Goal: Obtain resource: Obtain resource

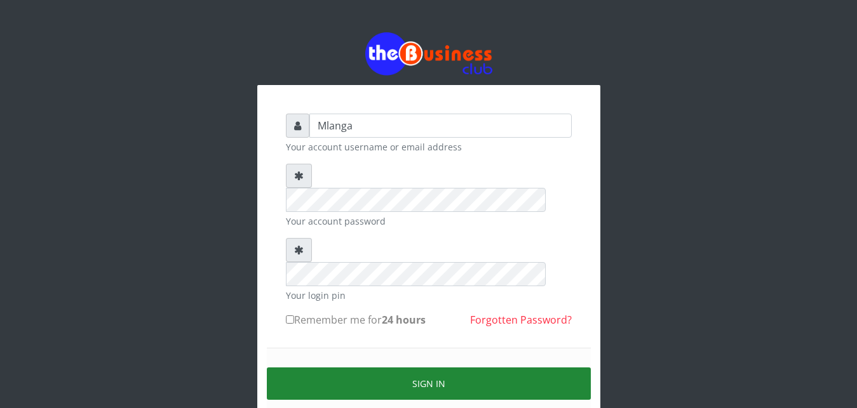
click at [467, 368] on button "Sign in" at bounding box center [429, 384] width 324 height 32
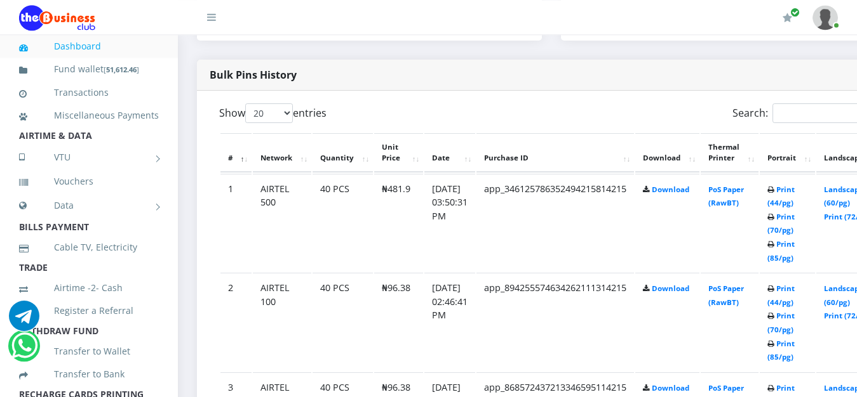
scroll to position [583, 0]
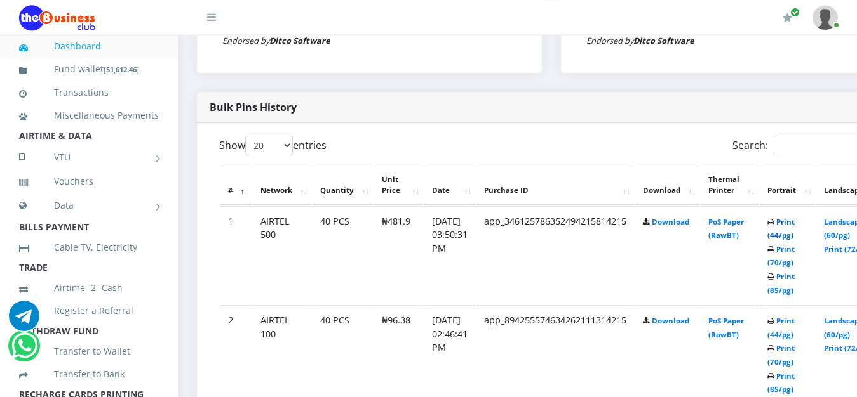
click at [794, 223] on link "Print (44/pg)" at bounding box center [780, 228] width 27 height 23
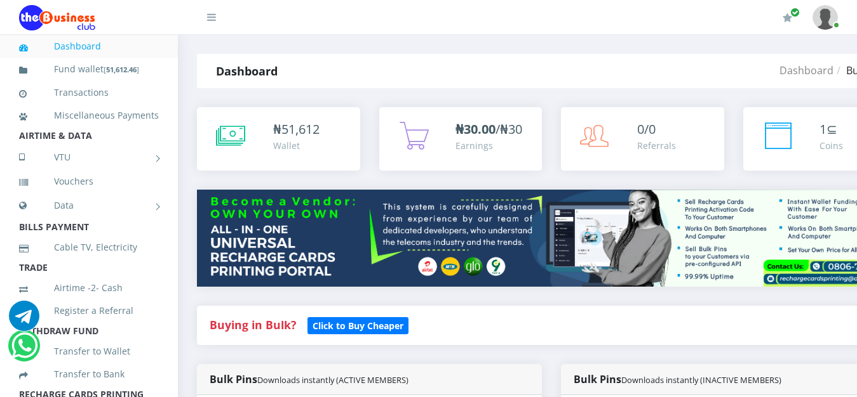
scroll to position [583, 0]
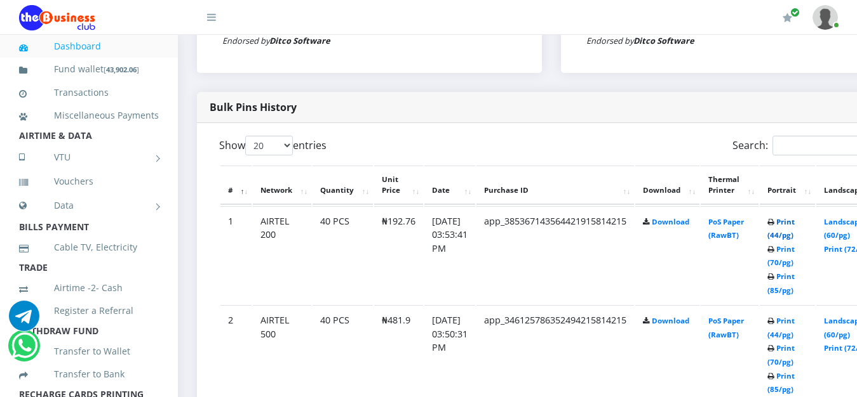
click at [794, 223] on link "Print (44/pg)" at bounding box center [780, 228] width 27 height 23
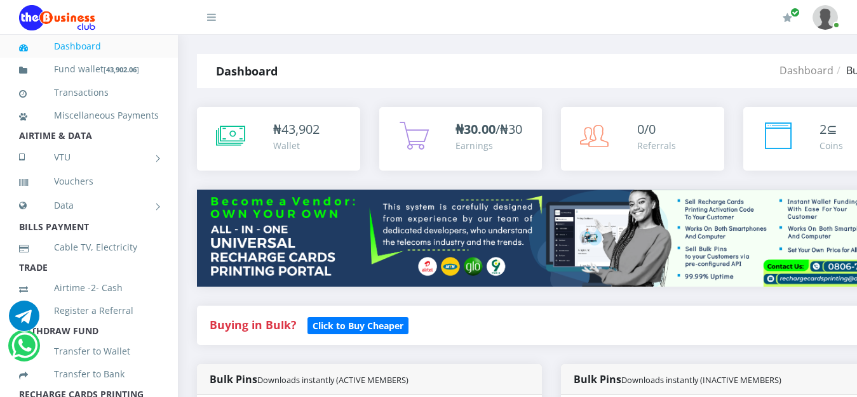
scroll to position [583, 0]
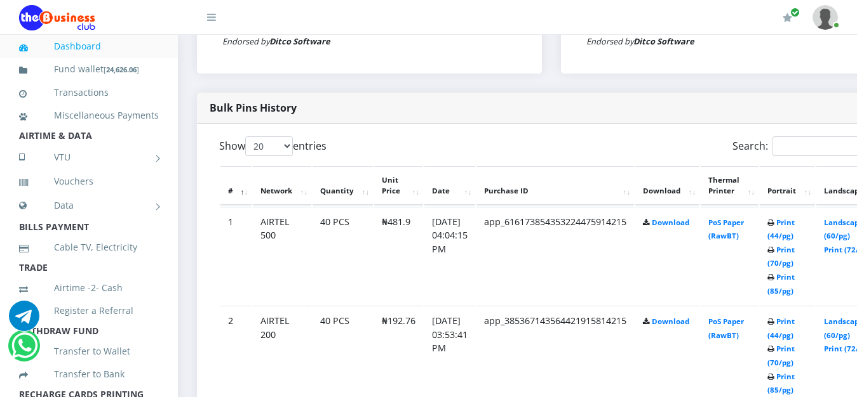
scroll to position [583, 0]
click at [794, 223] on link "Print (44/pg)" at bounding box center [780, 228] width 27 height 23
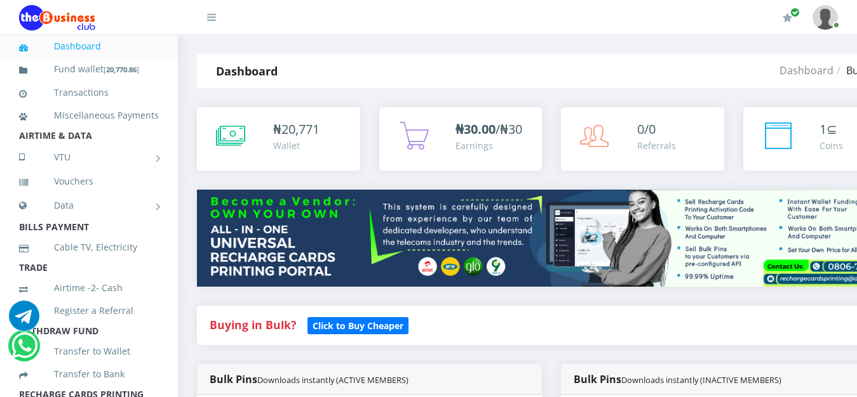
scroll to position [667, 0]
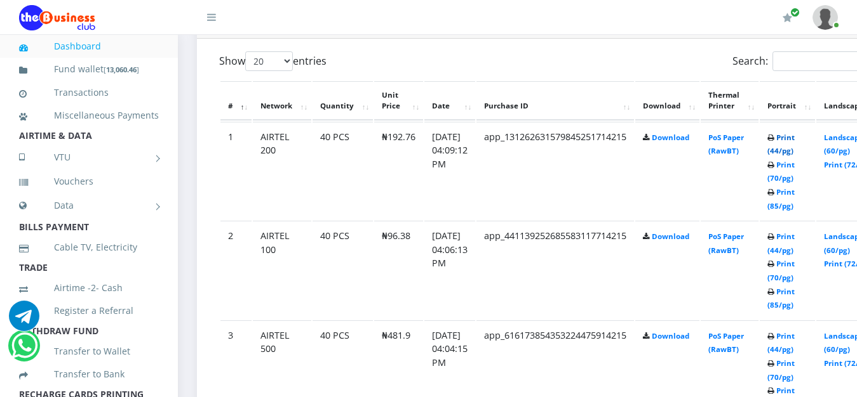
click at [794, 140] on link "Print (44/pg)" at bounding box center [780, 144] width 27 height 23
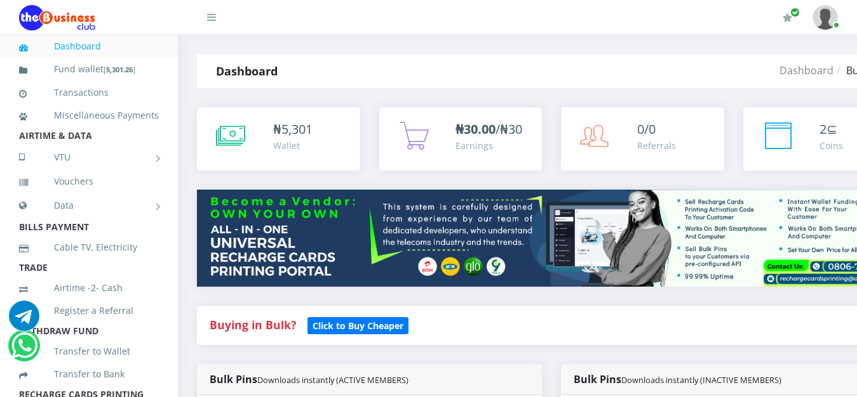
scroll to position [1008, 0]
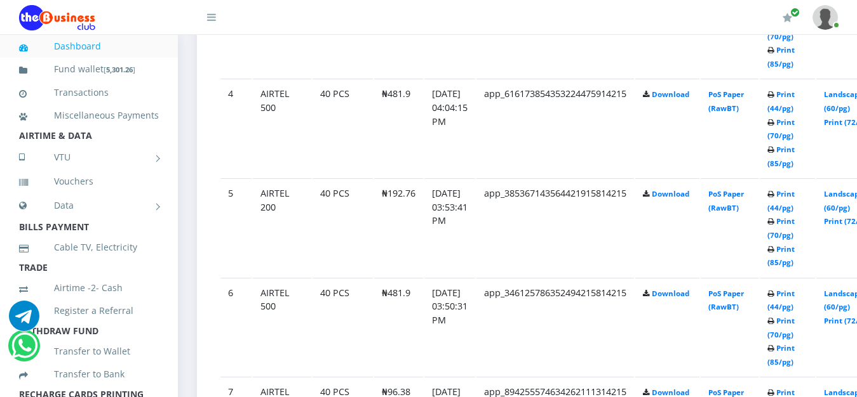
click at [271, 1] on div "My Profile Settings Logout" at bounding box center [539, 18] width 596 height 36
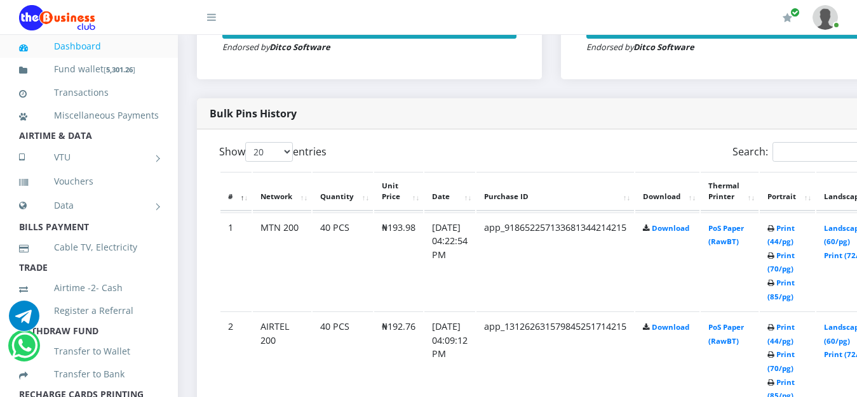
scroll to position [542, 0]
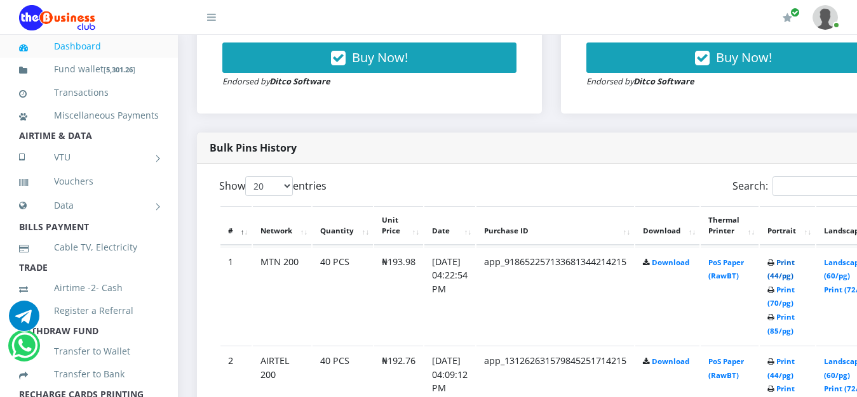
click at [794, 267] on link "Print (44/pg)" at bounding box center [780, 269] width 27 height 23
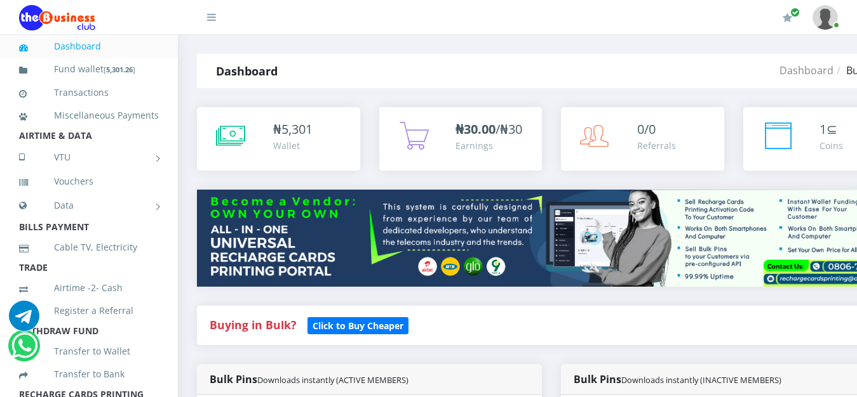
scroll to position [542, 0]
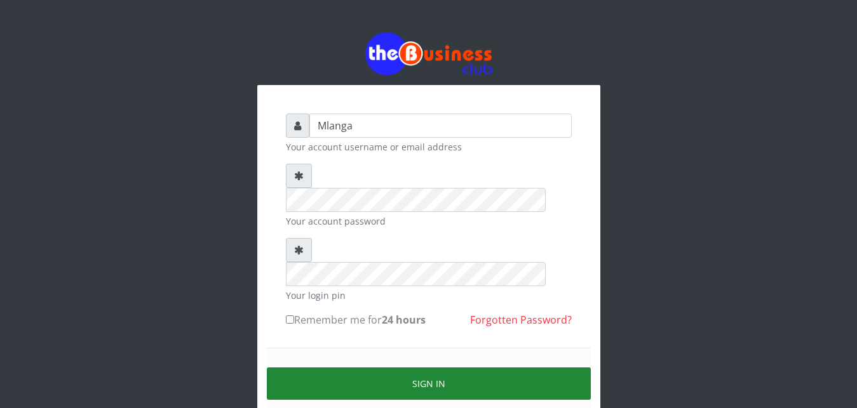
click at [436, 368] on button "Sign in" at bounding box center [429, 384] width 324 height 32
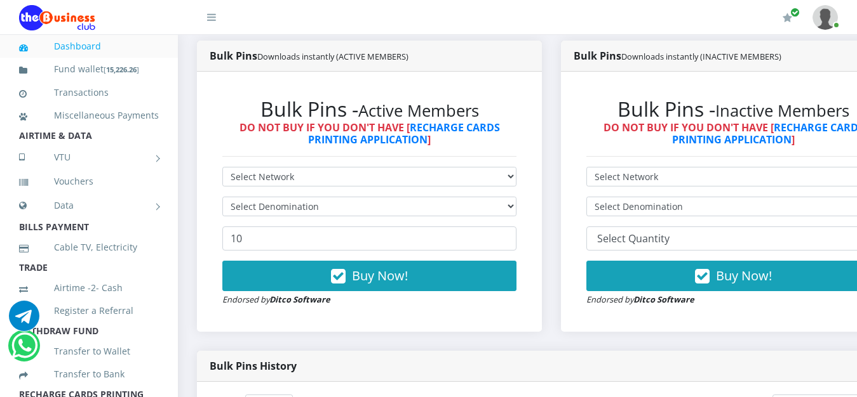
scroll to position [356, 0]
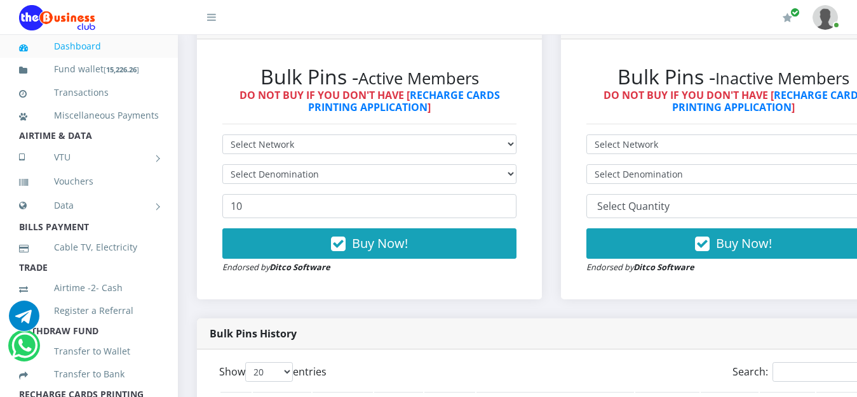
drag, startPoint x: 864, startPoint y: 392, endPoint x: 858, endPoint y: 433, distance: 41.1
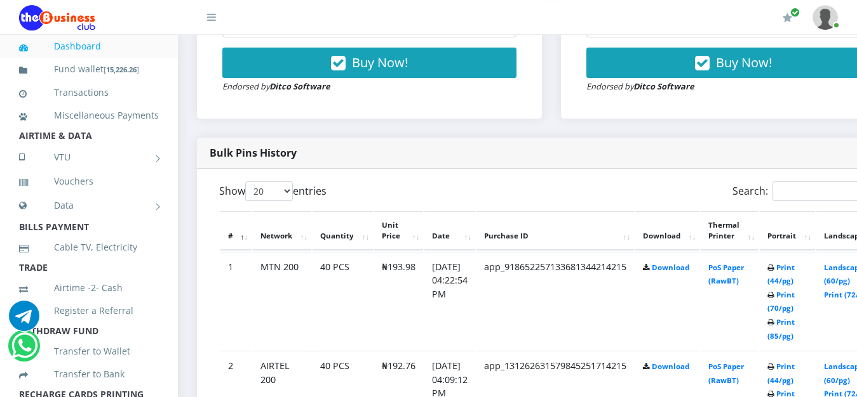
scroll to position [583, 0]
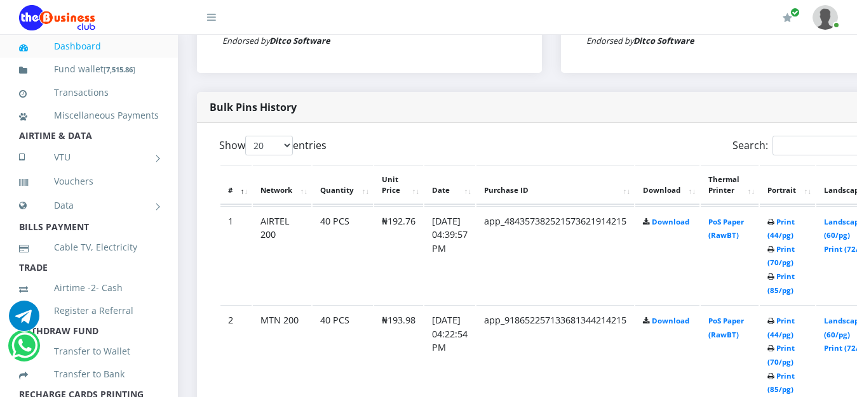
scroll to position [583, 0]
click at [794, 224] on link "Print (44/pg)" at bounding box center [780, 228] width 27 height 23
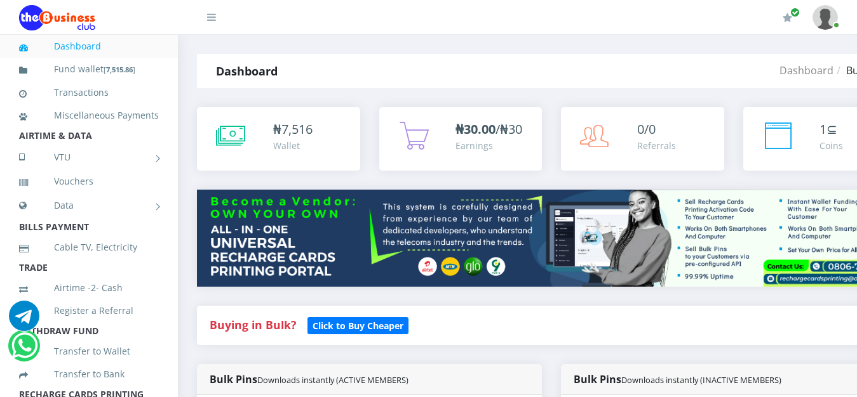
scroll to position [583, 0]
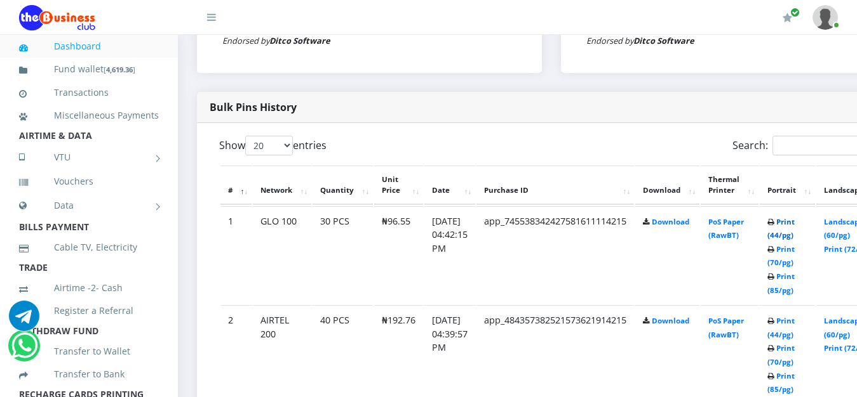
click at [794, 225] on link "Print (44/pg)" at bounding box center [780, 228] width 27 height 23
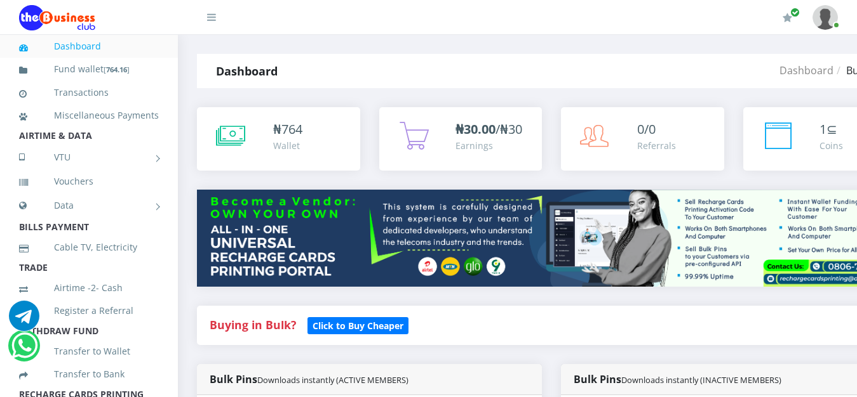
scroll to position [583, 0]
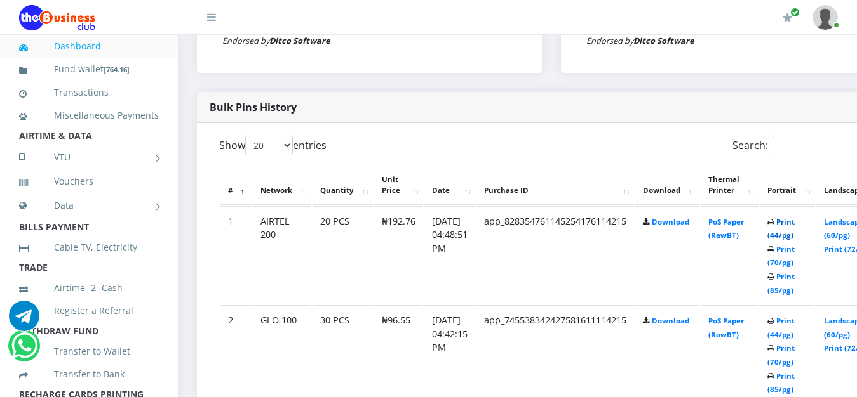
click at [794, 223] on link "Print (44/pg)" at bounding box center [780, 228] width 27 height 23
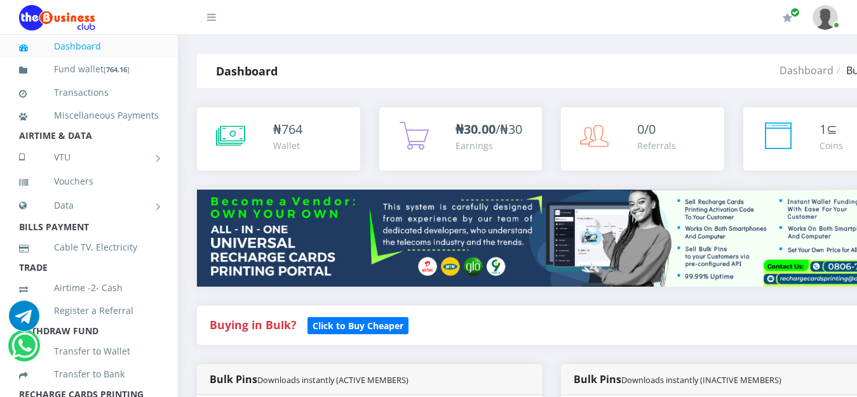
scroll to position [583, 0]
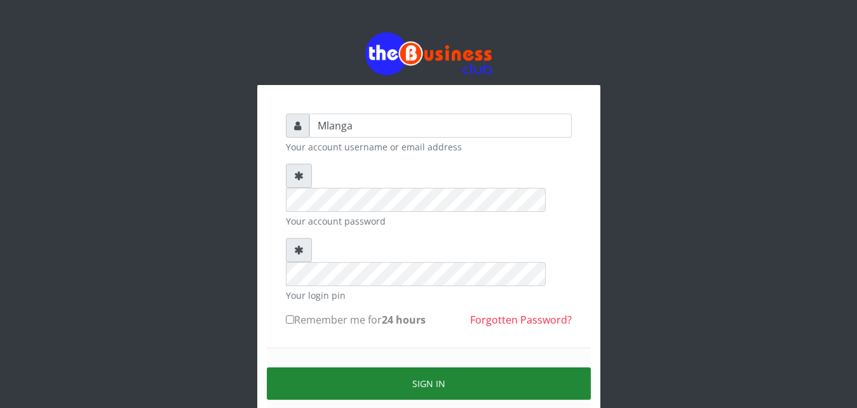
click at [477, 368] on button "Sign in" at bounding box center [429, 384] width 324 height 32
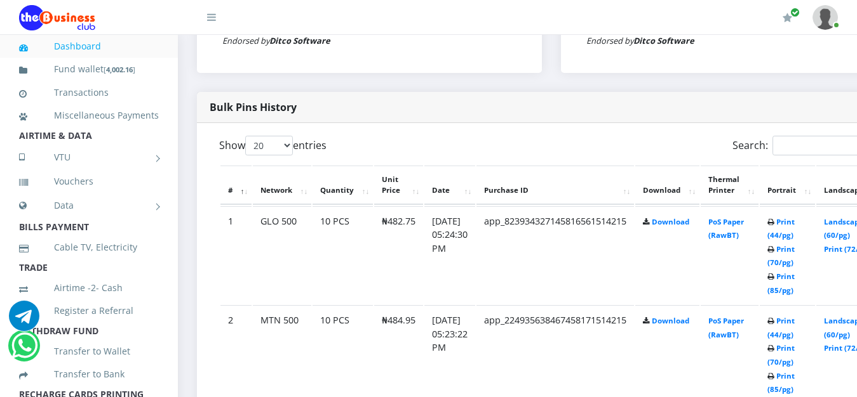
scroll to position [615, 0]
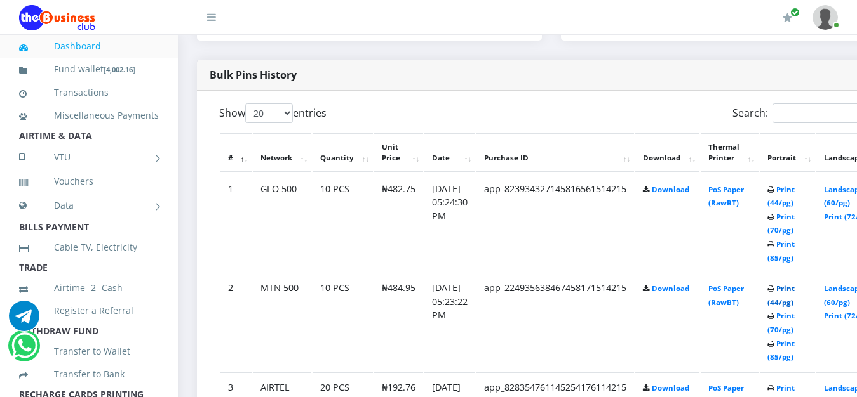
click at [794, 291] on link "Print (44/pg)" at bounding box center [780, 295] width 27 height 23
click at [794, 193] on link "Print (44/pg)" at bounding box center [780, 196] width 27 height 23
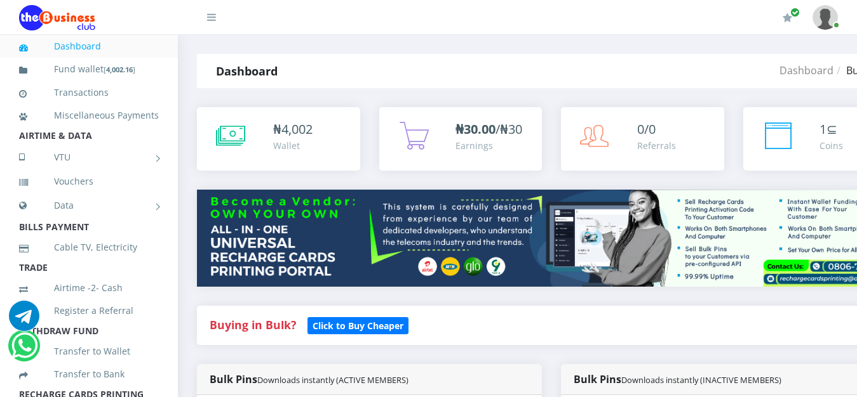
scroll to position [615, 0]
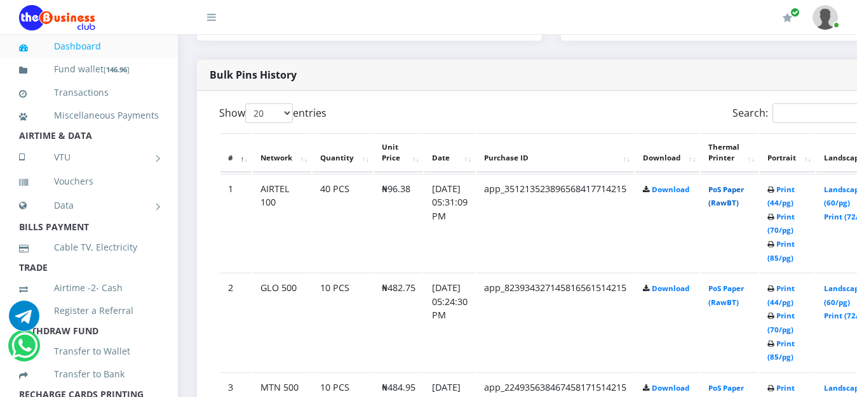
scroll to position [615, 0]
click at [744, 192] on link "PoS Paper (RawBT)" at bounding box center [726, 196] width 36 height 23
click at [794, 193] on link "Print (44/pg)" at bounding box center [780, 196] width 27 height 23
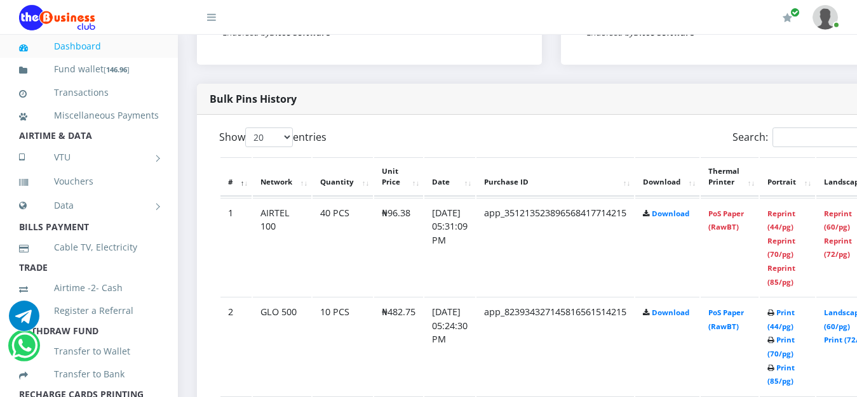
scroll to position [615, 0]
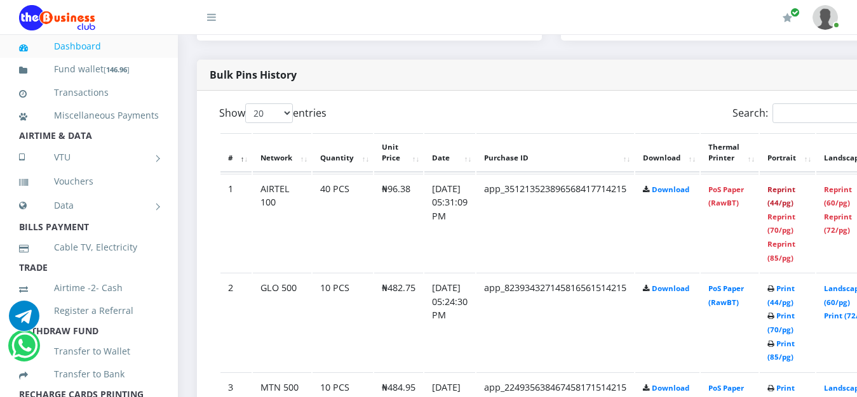
click at [795, 191] on link "Reprint (44/pg)" at bounding box center [781, 196] width 28 height 23
